Goal: Obtain resource: Obtain resource

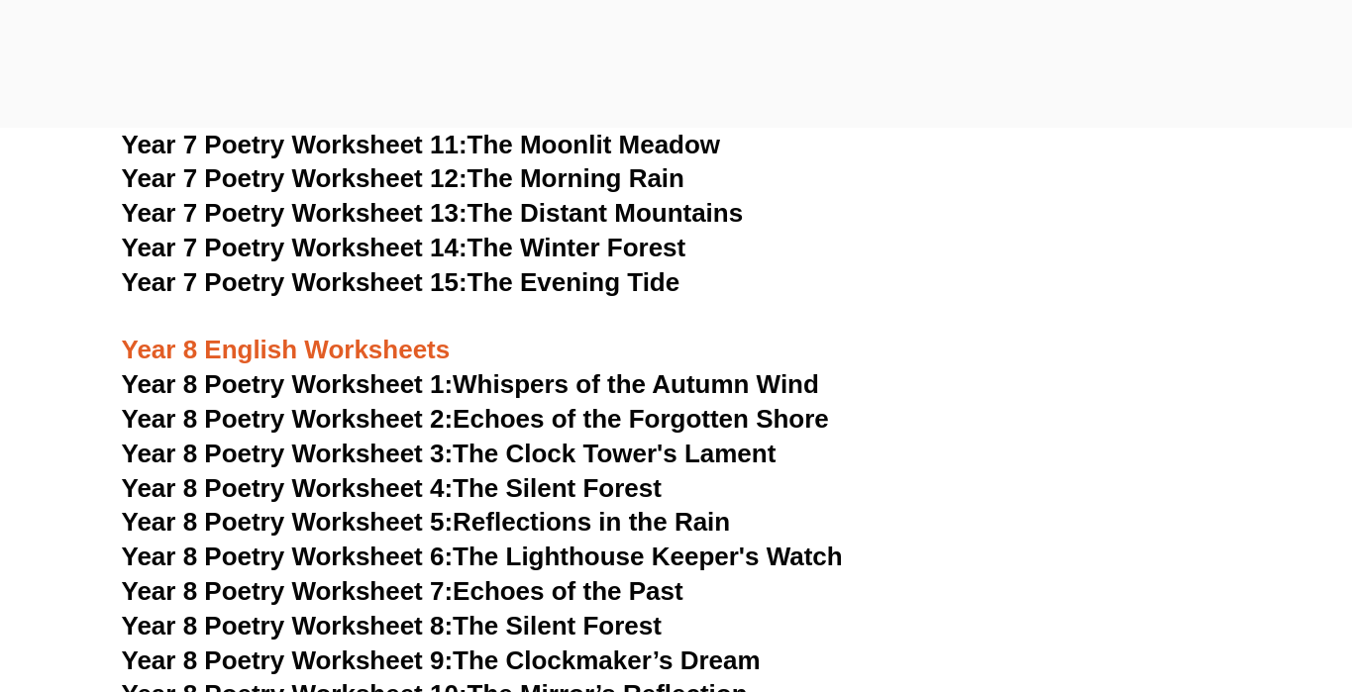
scroll to position [12757, 0]
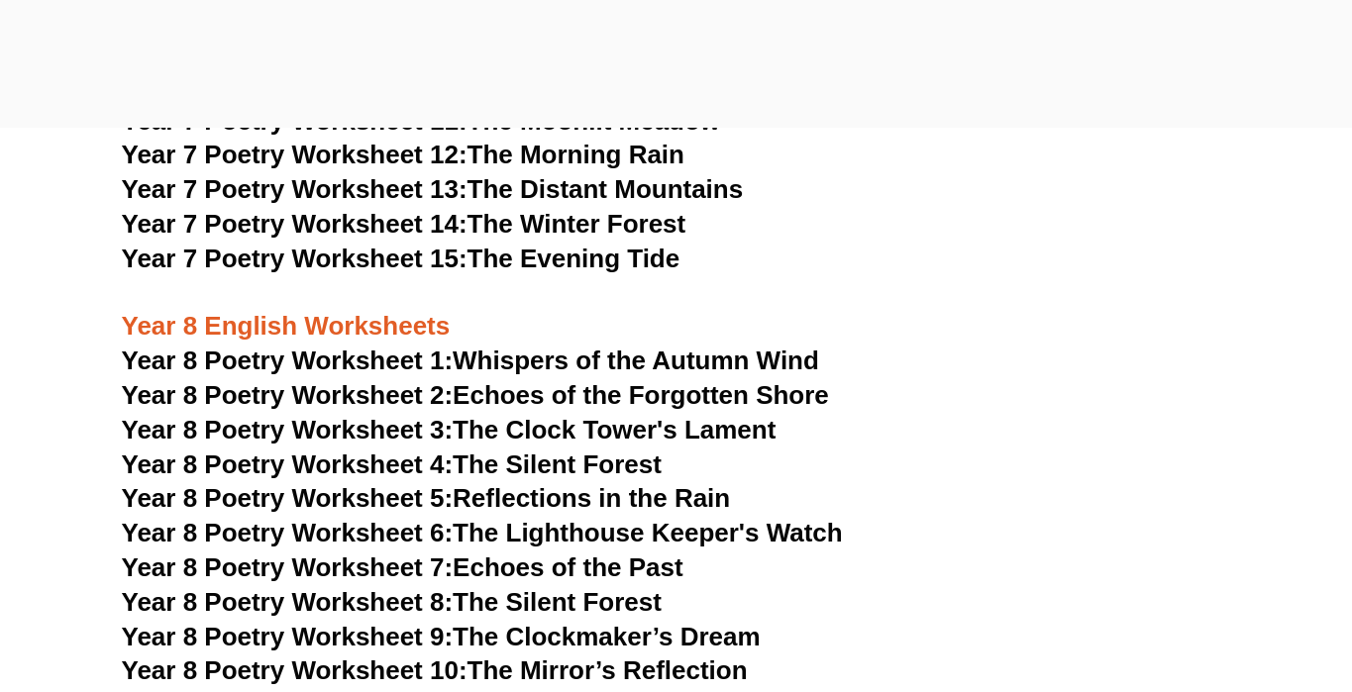
click at [617, 380] on link "Year 8 Poetry Worksheet 2: Echoes of the Forgotten Shore" at bounding box center [475, 395] width 707 height 30
click at [631, 621] on h3 "Year 8 Poetry Worksheet 9: The Clockmaker’s Dream" at bounding box center [676, 638] width 1109 height 34
click at [551, 346] on link "Year 8 Poetry Worksheet 1: Whispers of the Autumn Wind" at bounding box center [470, 361] width 697 height 30
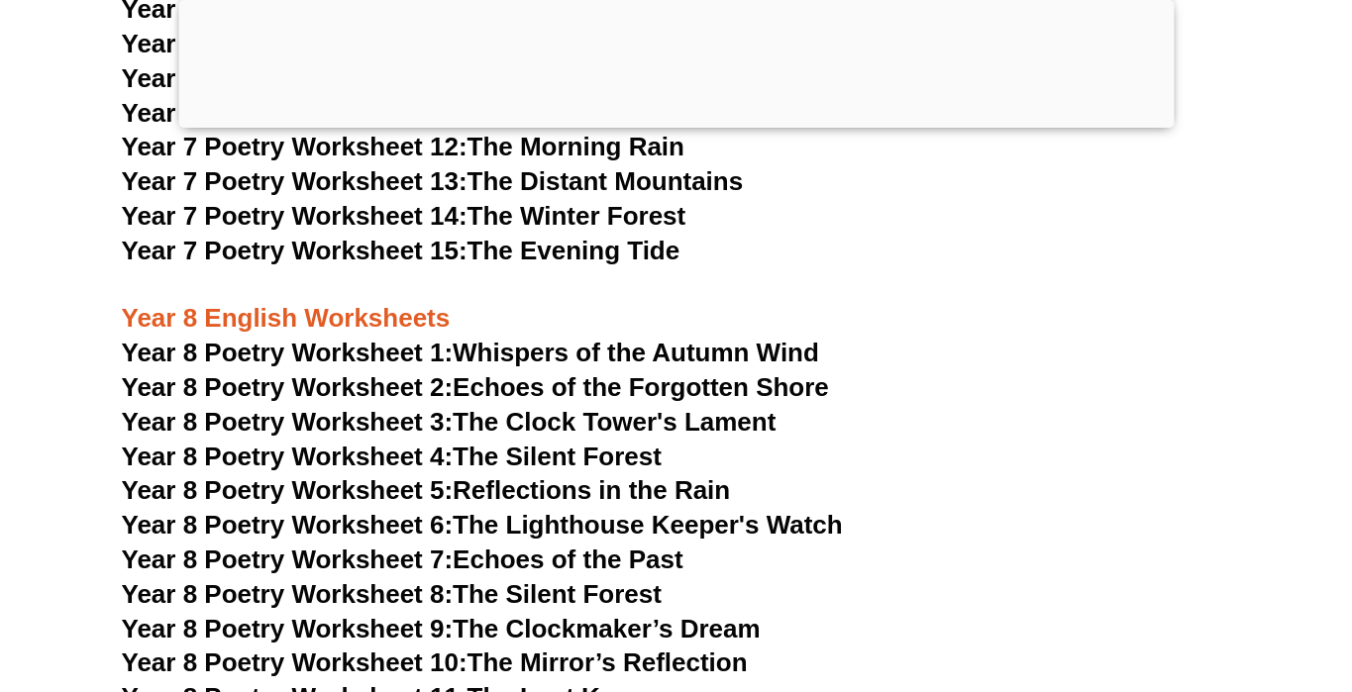
scroll to position [12445, 0]
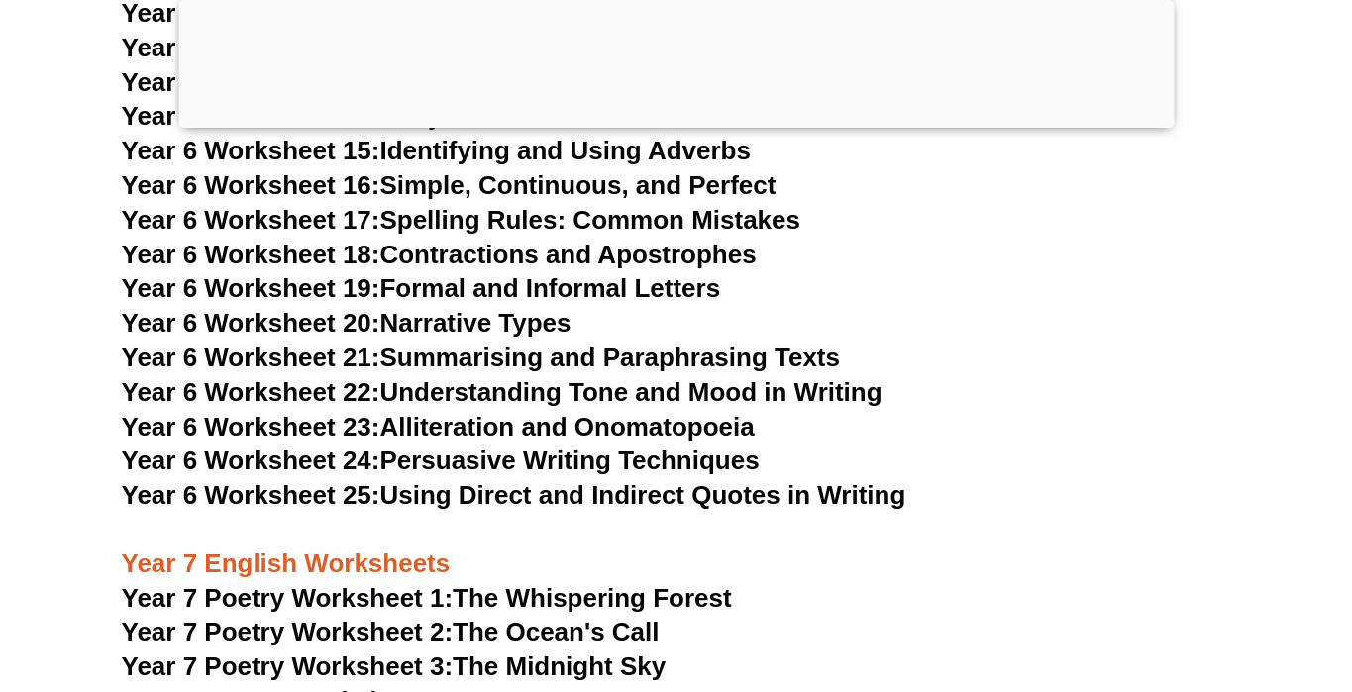
scroll to position [11943, 0]
